Goal: Use online tool/utility: Utilize a website feature to perform a specific function

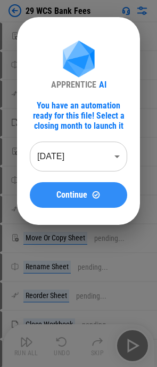
click at [79, 204] on button "Continue" at bounding box center [79, 195] width 98 height 26
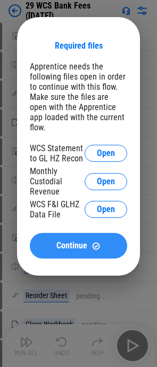
click at [91, 242] on button "Continue" at bounding box center [79, 246] width 98 height 26
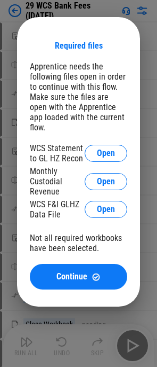
click at [141, 9] on div "Required files Apprentice needs the following files open in order to continue w…" at bounding box center [78, 161] width 157 height 323
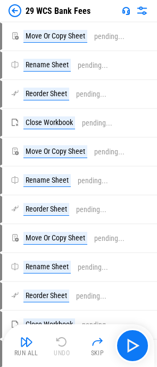
click at [10, 11] on img at bounding box center [15, 10] width 13 height 13
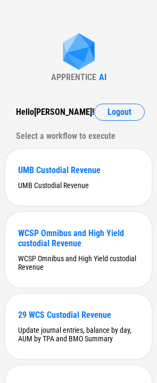
click at [26, 43] on div "APPRENTICE AI Hello Muthuraj ! Logout Select a workflow to execute UMB Custodia…" at bounding box center [78, 388] width 157 height 776
